Goal: Information Seeking & Learning: Learn about a topic

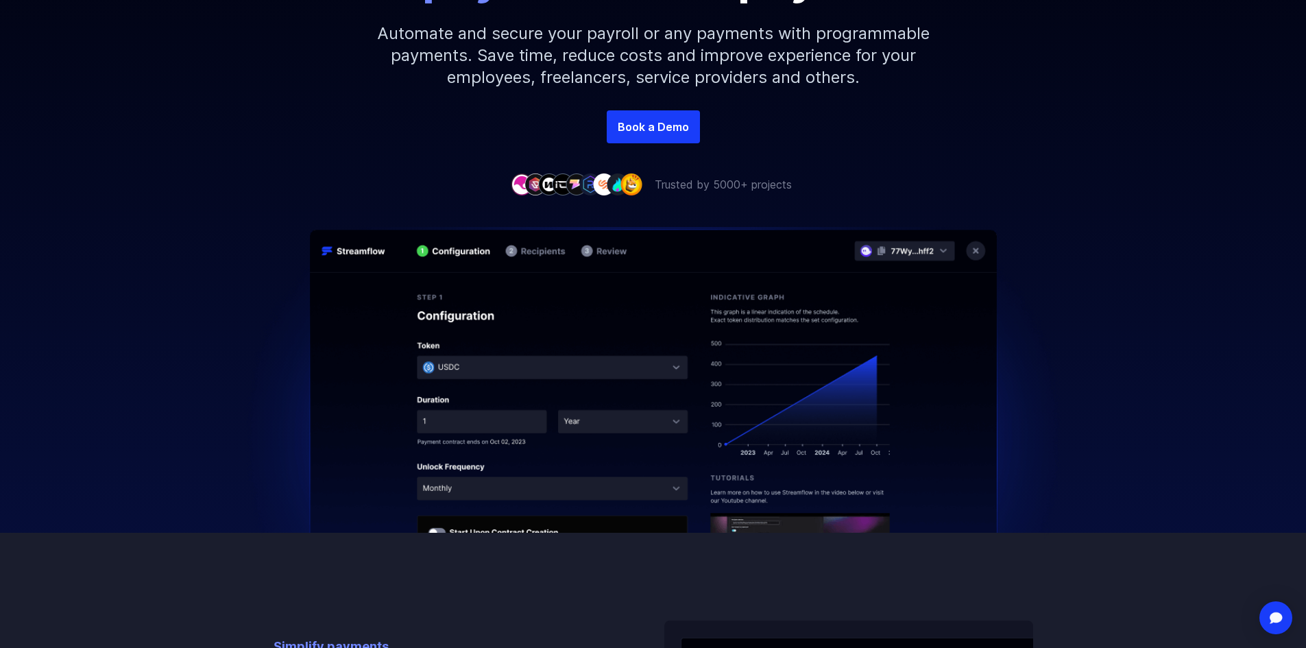
scroll to position [343, 0]
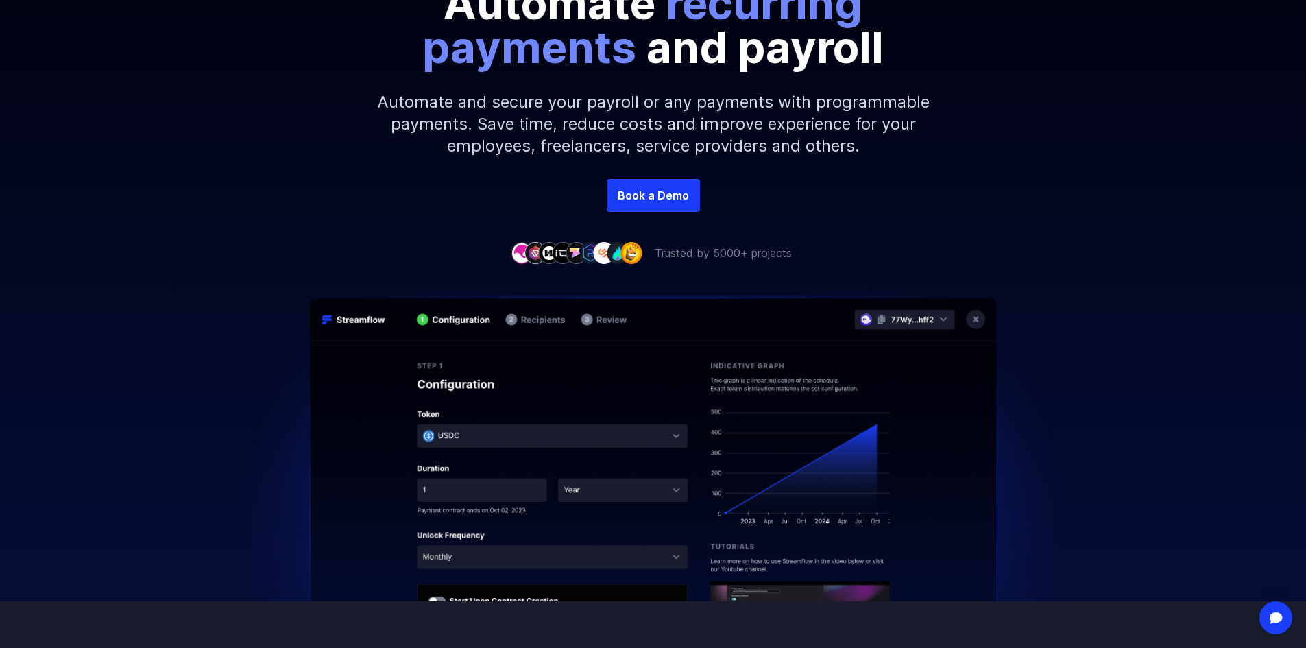
scroll to position [274, 0]
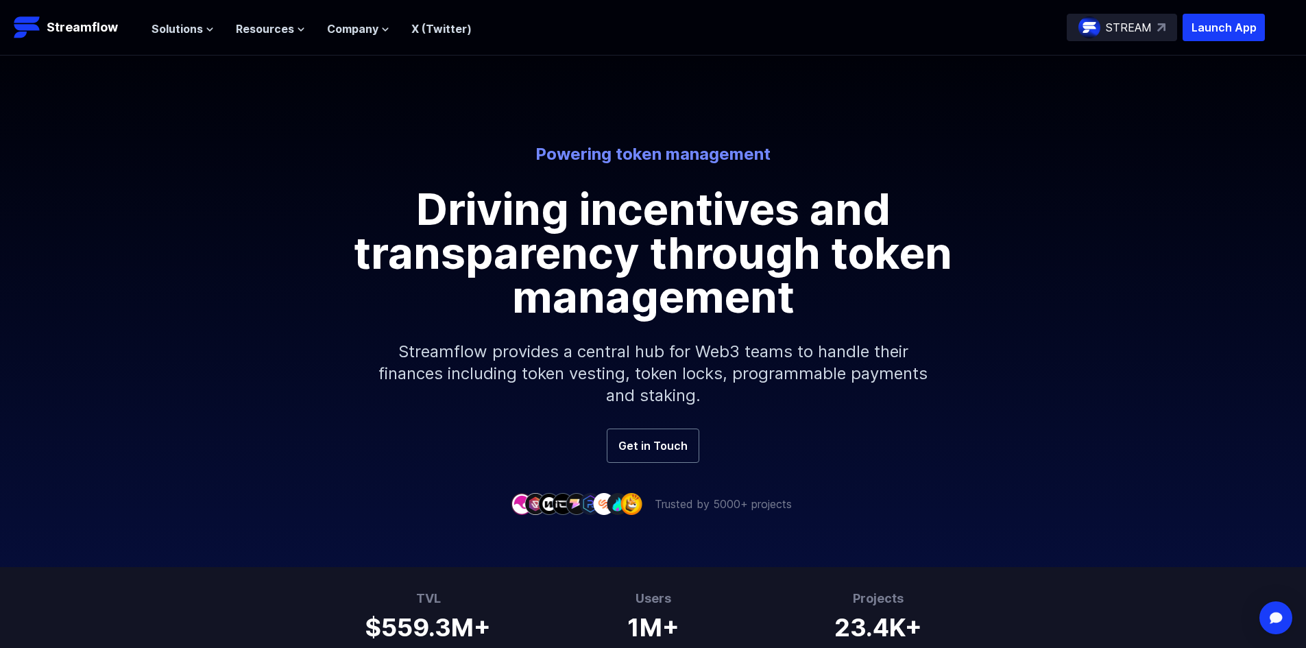
scroll to position [69, 0]
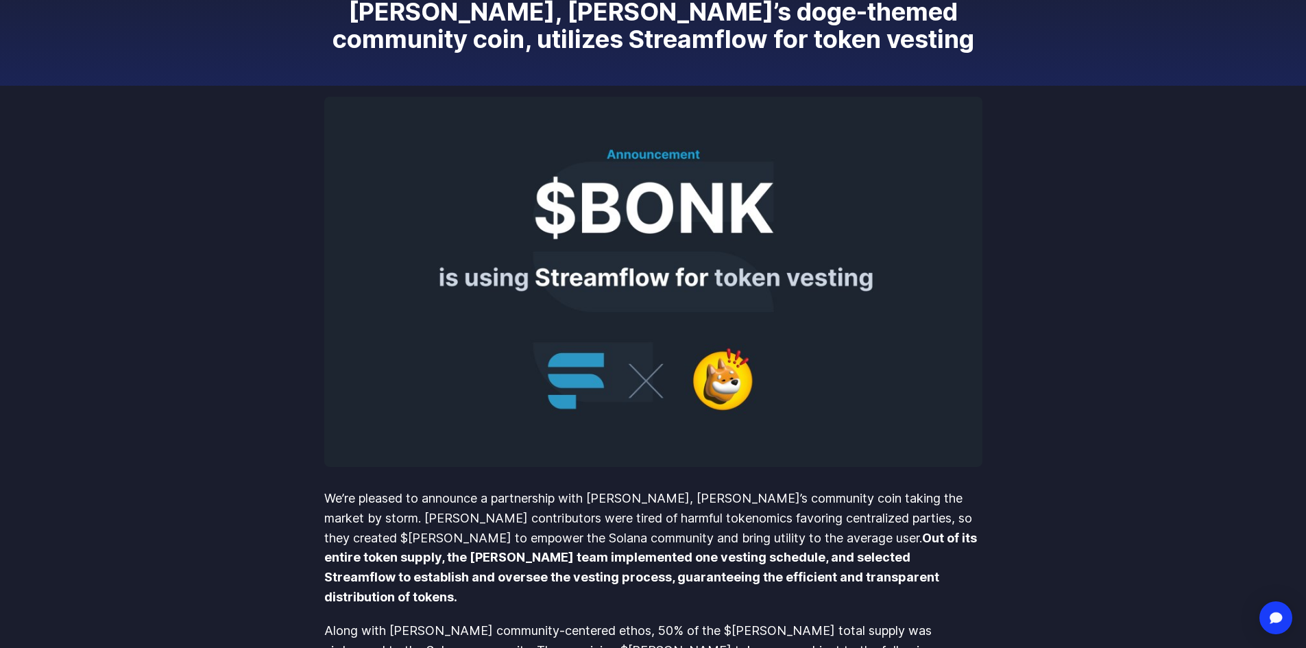
scroll to position [206, 0]
